Goal: Task Accomplishment & Management: Manage account settings

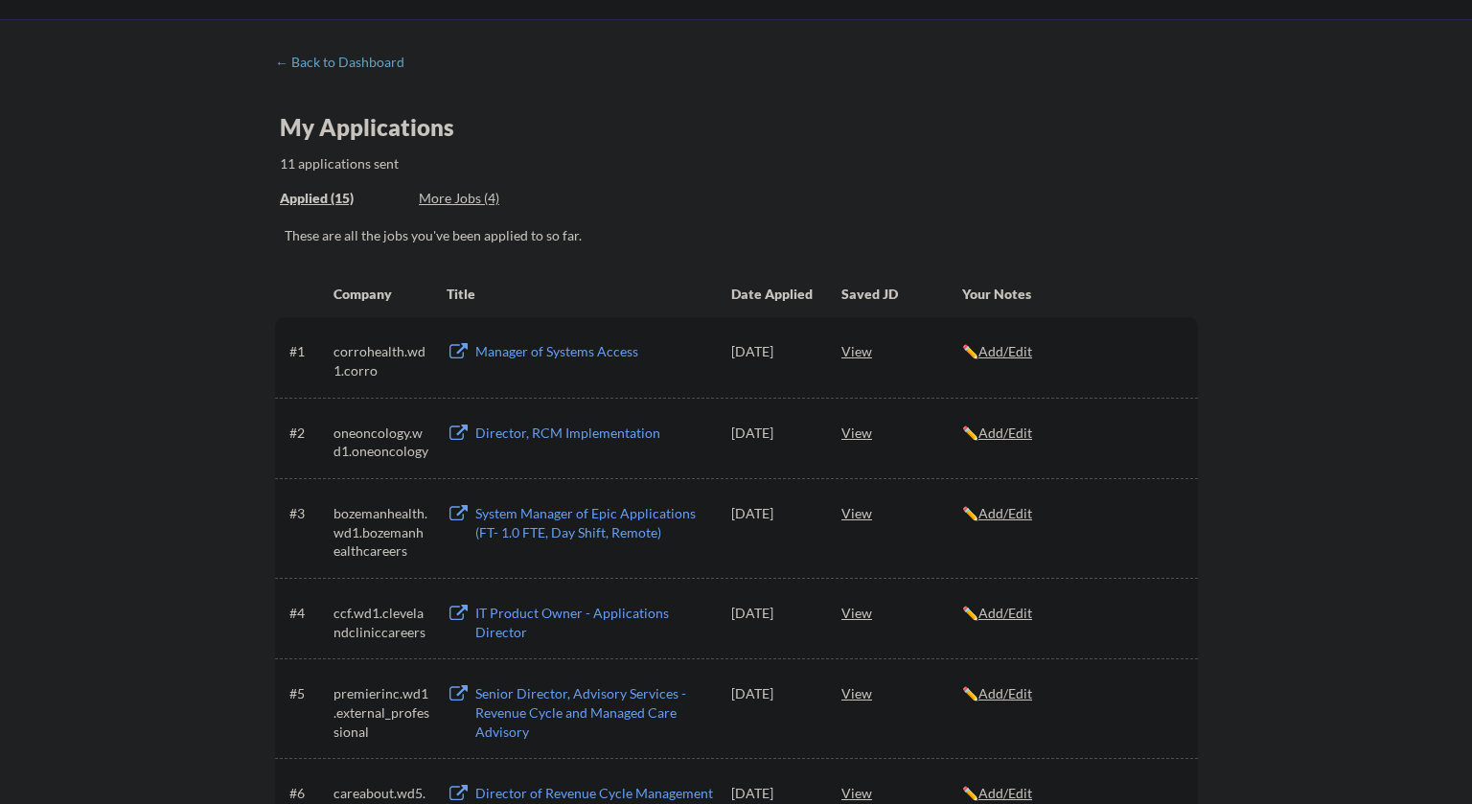
scroll to position [69, 0]
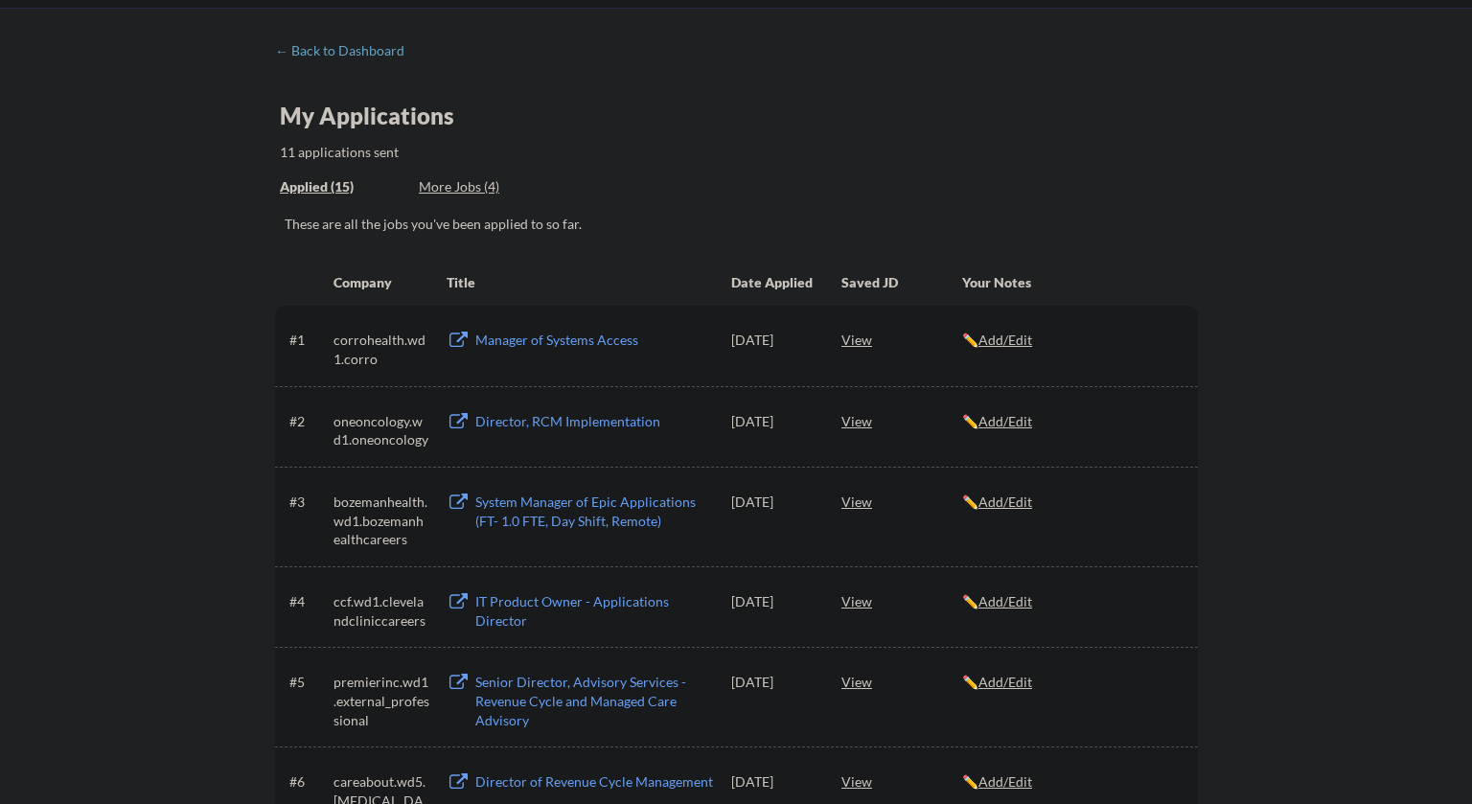
click at [330, 181] on div "Applied (15)" at bounding box center [342, 186] width 125 height 19
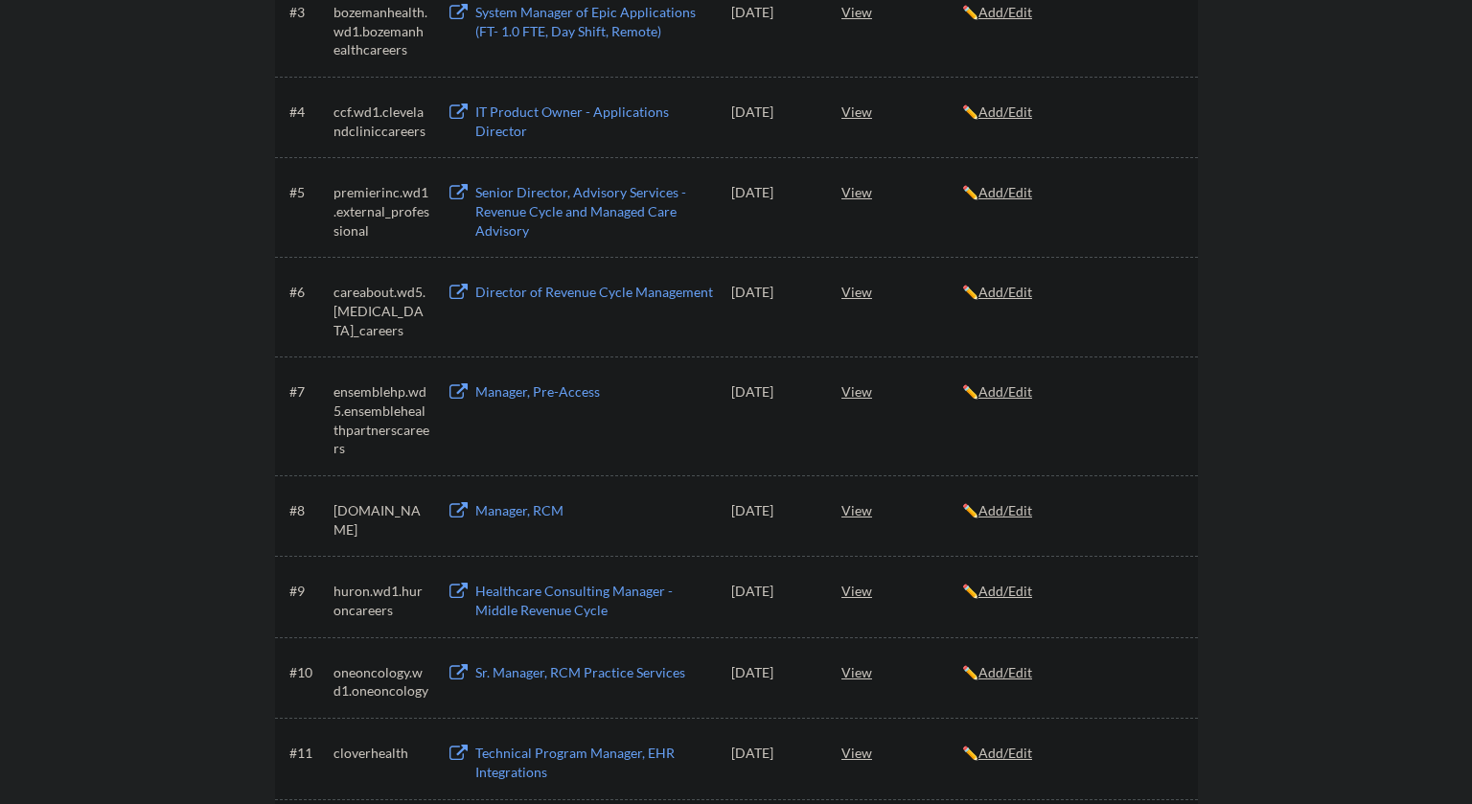
scroll to position [0, 0]
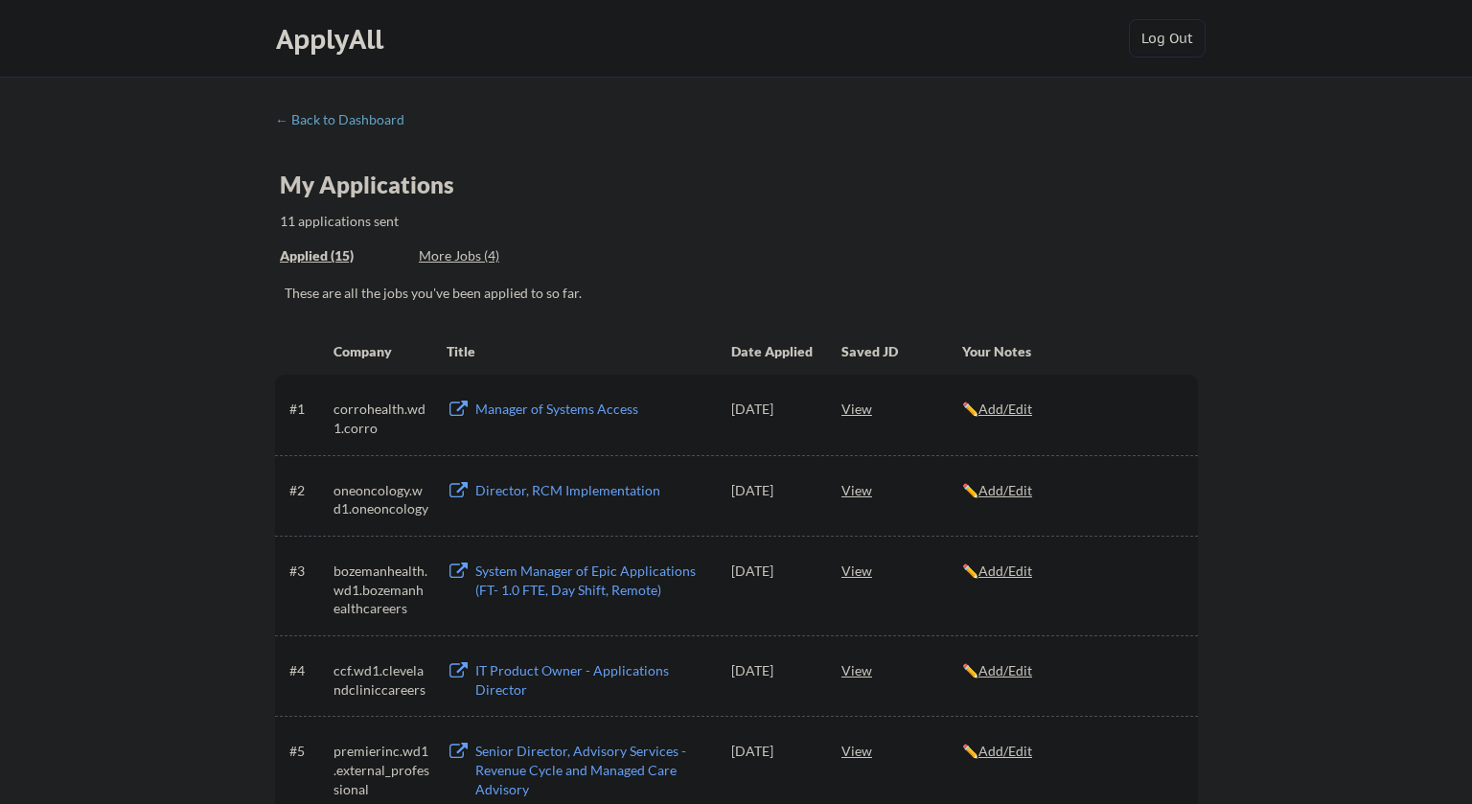
click at [478, 254] on div "More Jobs (4)" at bounding box center [489, 255] width 141 height 19
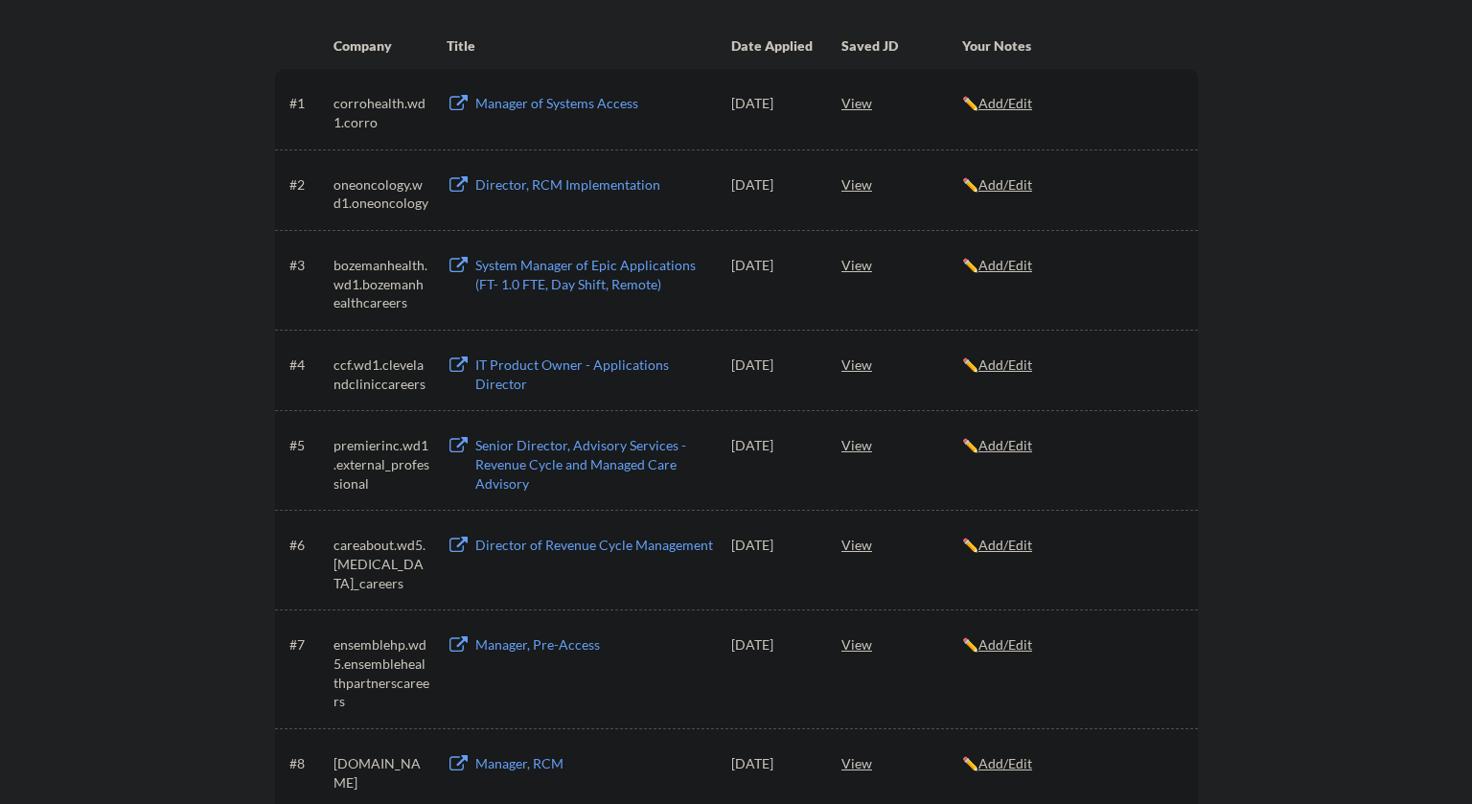
scroll to position [305, 0]
